Goal: Check status: Check status

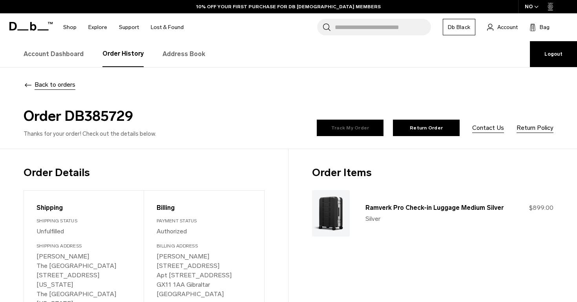
click at [339, 123] on link "Track My Order" at bounding box center [350, 128] width 67 height 16
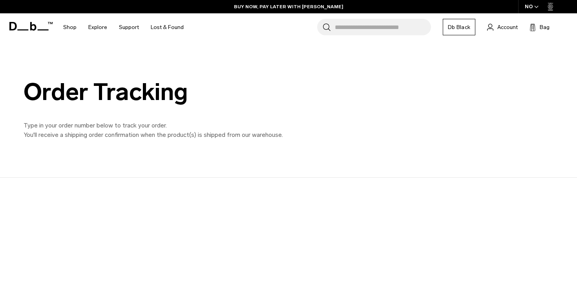
click at [15, 222] on div at bounding box center [281, 234] width 577 height 113
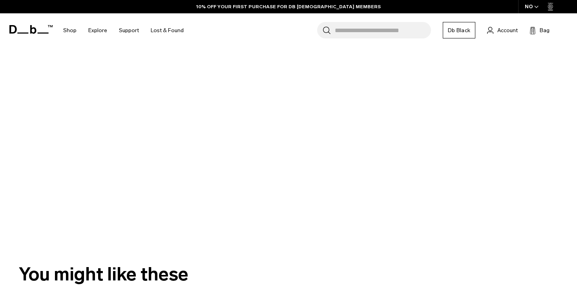
scroll to position [209, 0]
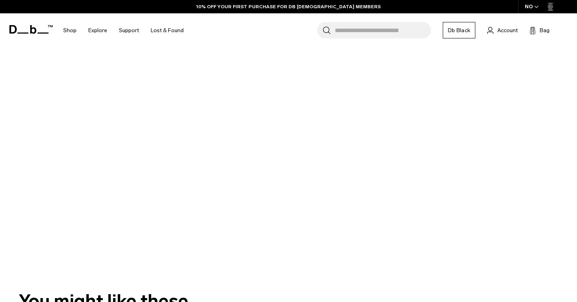
click at [288, 202] on div at bounding box center [281, 119] width 577 height 300
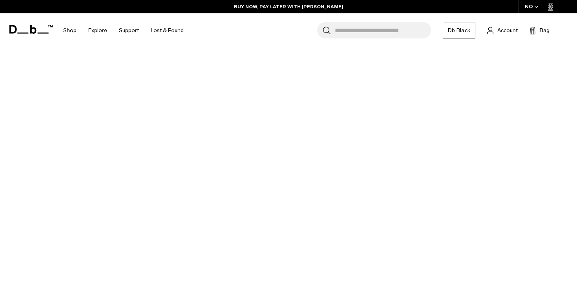
scroll to position [207, 0]
click at [300, 205] on div at bounding box center [281, 126] width 577 height 311
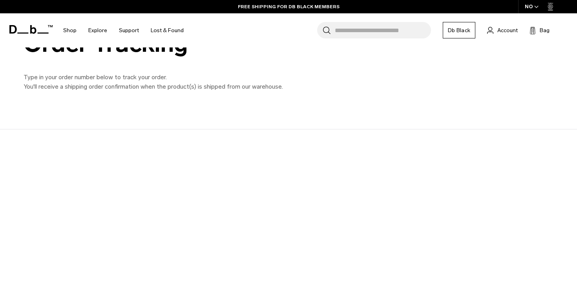
scroll to position [0, 0]
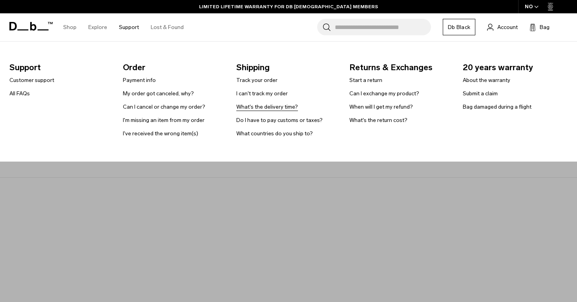
click at [269, 106] on link "What's the delivery time?" at bounding box center [267, 107] width 62 height 8
